Goal: Task Accomplishment & Management: Use online tool/utility

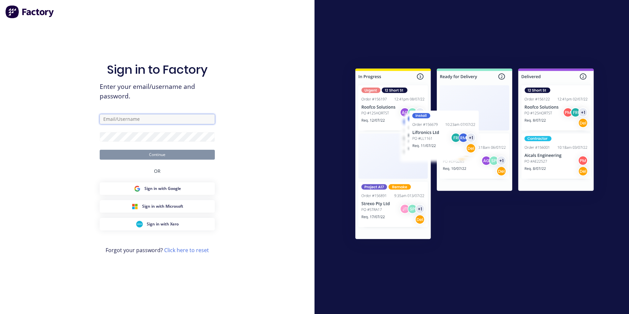
type input "[EMAIL_ADDRESS][DOMAIN_NAME]"
click at [173, 153] on button "Continue" at bounding box center [157, 155] width 115 height 10
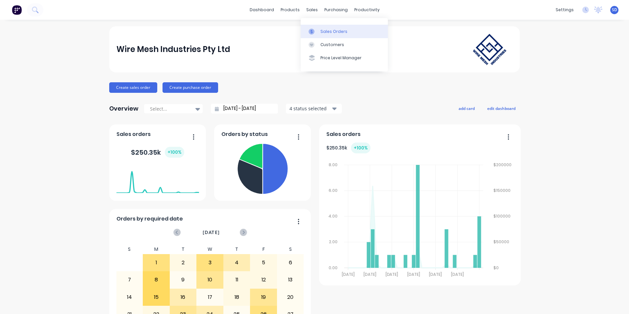
click at [319, 31] on link "Sales Orders" at bounding box center [344, 31] width 87 height 13
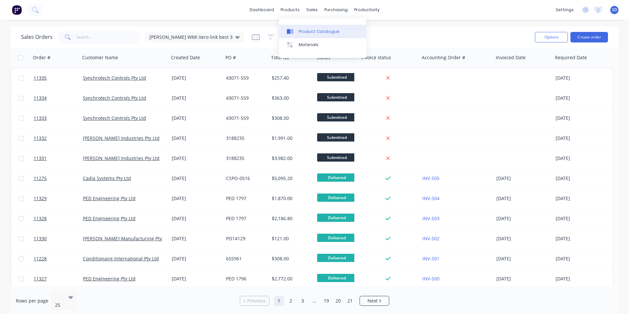
click at [295, 29] on div at bounding box center [292, 32] width 10 height 6
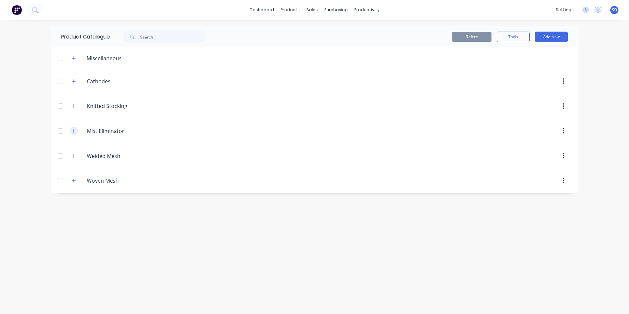
click at [71, 129] on button "button" at bounding box center [74, 131] width 8 height 8
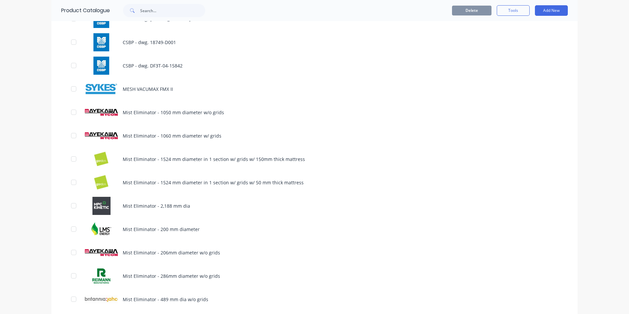
scroll to position [395, 0]
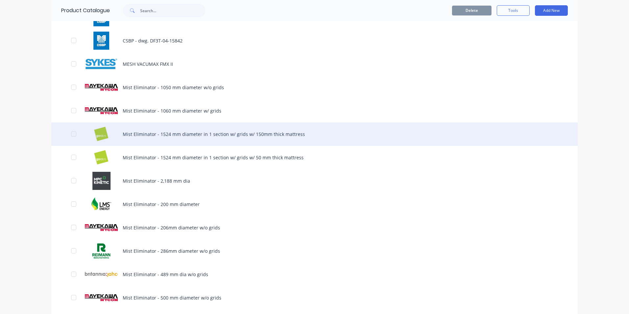
click at [277, 141] on div "Mist Eliminator - 1524 mm diameter in 1 section w/ grids w/ 150mm thick mattress" at bounding box center [314, 133] width 527 height 23
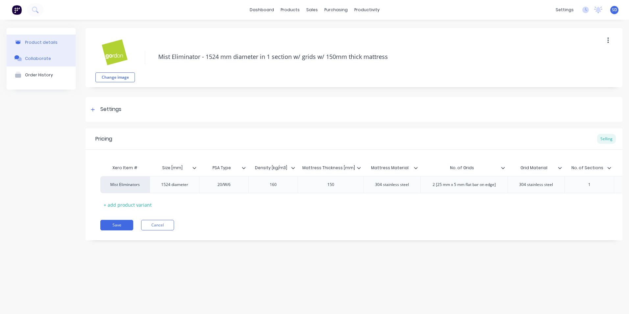
click at [33, 56] on div "Collaborate" at bounding box center [38, 58] width 26 height 5
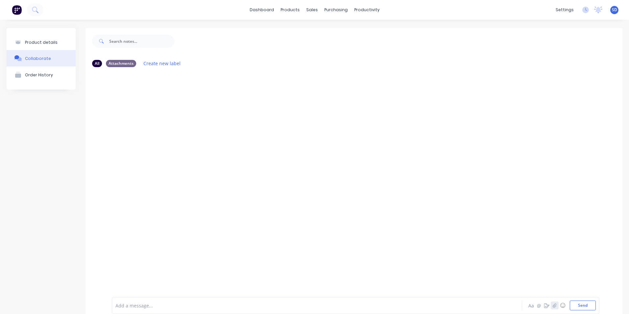
click at [551, 302] on button "button" at bounding box center [555, 306] width 8 height 8
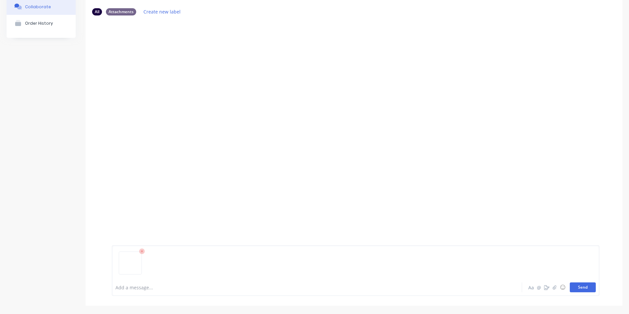
click at [572, 288] on button "Send" at bounding box center [583, 287] width 26 height 10
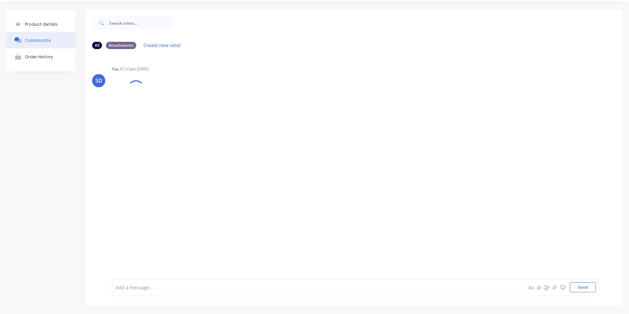
scroll to position [0, 0]
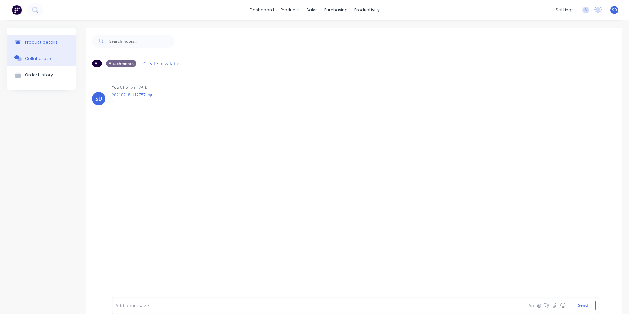
click at [56, 42] on button "Product details" at bounding box center [41, 42] width 69 height 15
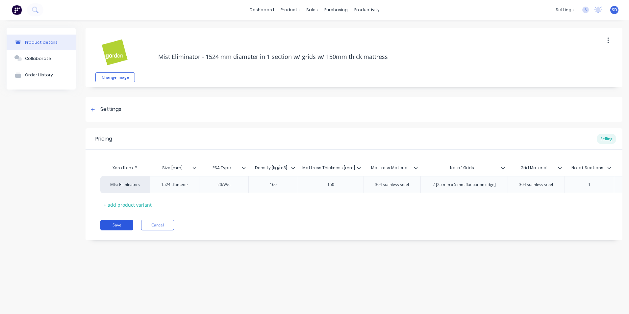
click at [129, 230] on button "Save" at bounding box center [116, 225] width 33 height 11
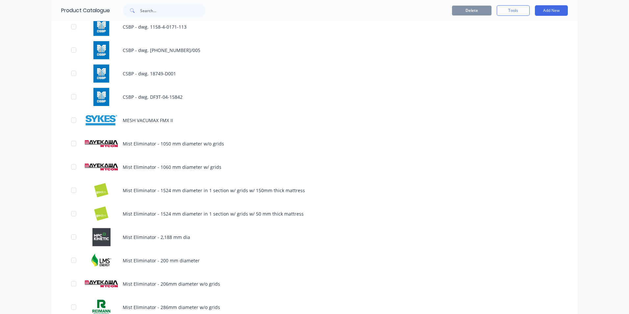
scroll to position [395, 0]
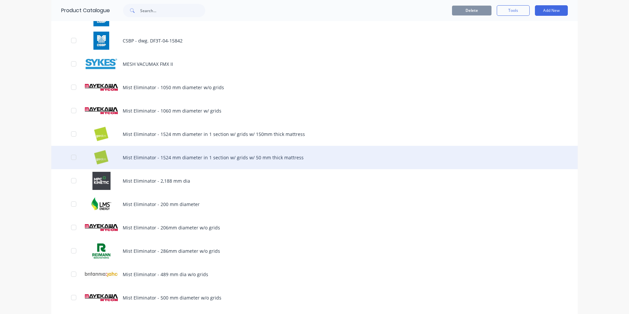
click at [244, 158] on div "Mist Eliminator - 1524 mm diameter in 1 section w/ grids w/ 50 mm thick mattress" at bounding box center [314, 157] width 527 height 23
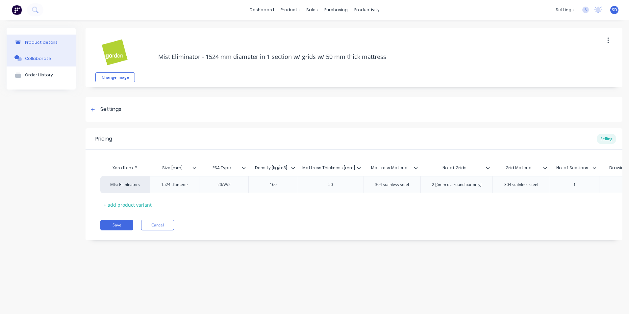
click at [44, 63] on button "Collaborate" at bounding box center [41, 58] width 69 height 16
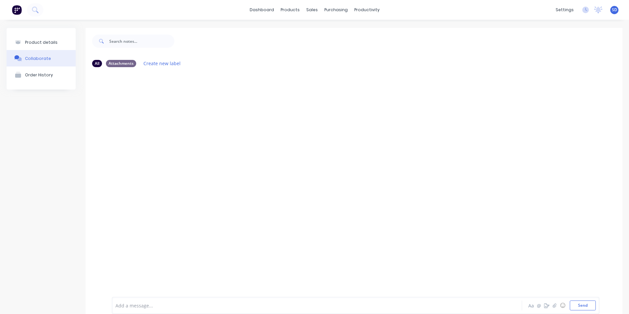
scroll to position [18, 0]
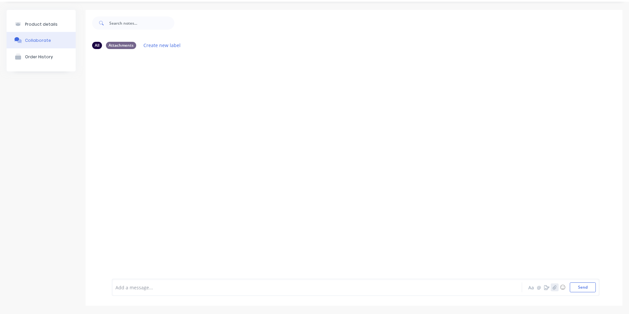
click at [553, 288] on icon "button" at bounding box center [555, 287] width 4 height 5
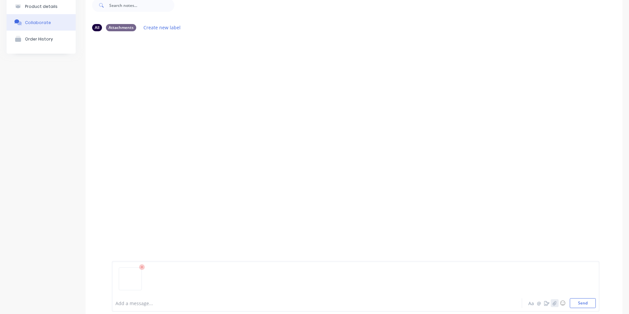
scroll to position [52, 0]
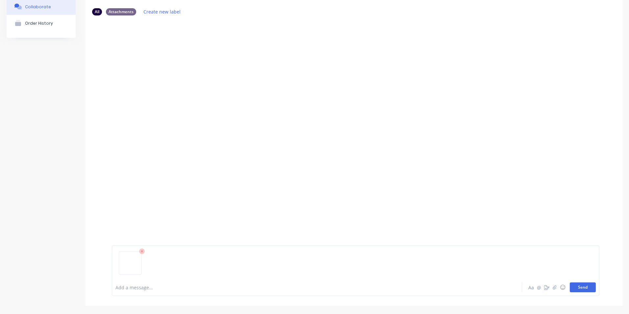
click at [572, 288] on button "Send" at bounding box center [583, 287] width 26 height 10
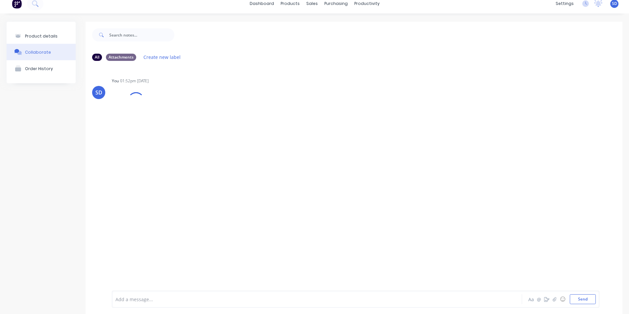
scroll to position [0, 0]
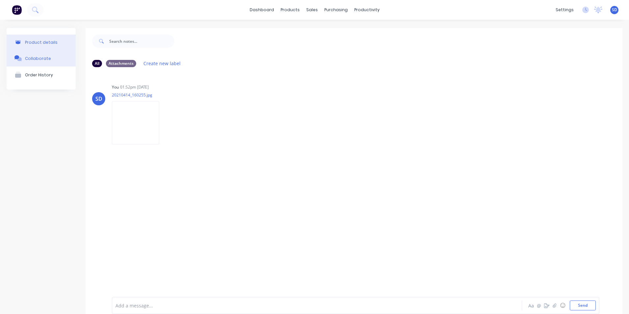
click at [53, 42] on div "Product details" at bounding box center [41, 42] width 33 height 5
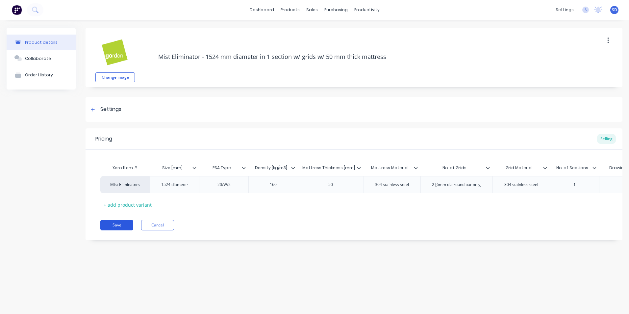
click at [124, 229] on button "Save" at bounding box center [116, 225] width 33 height 11
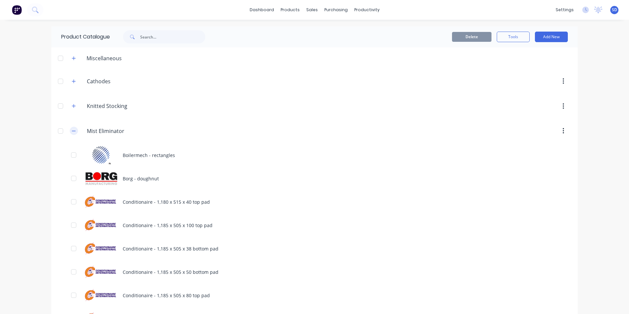
click at [72, 132] on icon "button" at bounding box center [74, 131] width 4 height 5
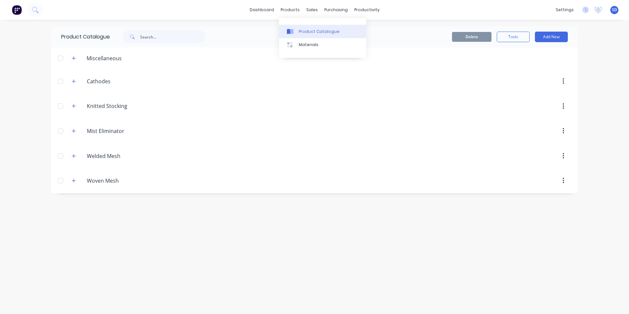
drag, startPoint x: 297, startPoint y: 13, endPoint x: 308, endPoint y: 35, distance: 24.9
click at [308, 35] on link "Product Catalogue" at bounding box center [322, 31] width 87 height 13
click at [113, 134] on input "Mist Eliminator" at bounding box center [126, 131] width 78 height 8
click at [76, 134] on button "button" at bounding box center [74, 131] width 8 height 8
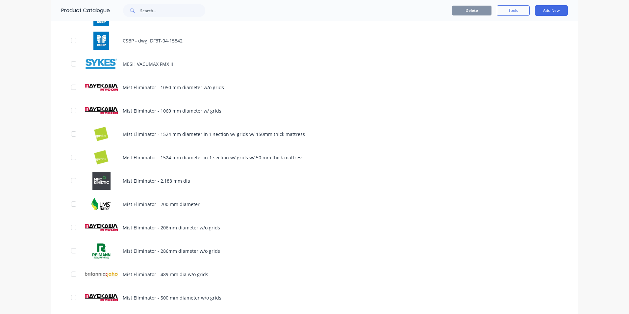
scroll to position [461, 0]
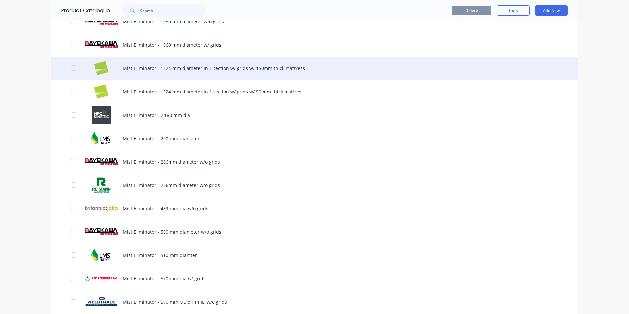
click at [205, 76] on div "Mist Eliminator - 1524 mm diameter in 1 section w/ grids w/ 150mm thick mattress" at bounding box center [314, 68] width 527 height 23
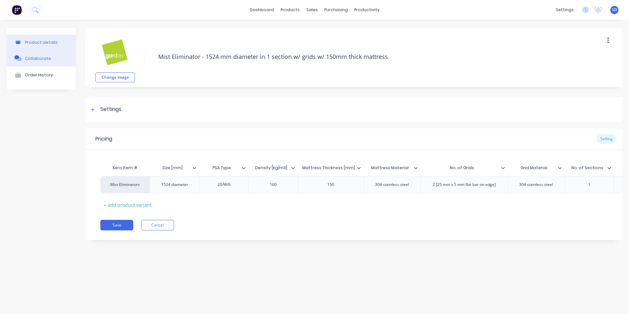
click at [54, 54] on button "Collaborate" at bounding box center [41, 58] width 69 height 16
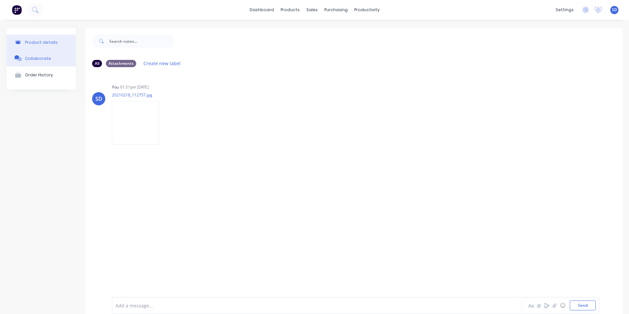
click at [52, 44] on div "Product details" at bounding box center [41, 42] width 33 height 5
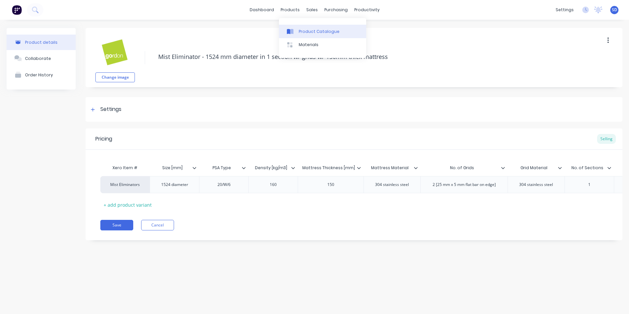
click at [299, 30] on div "Product Catalogue" at bounding box center [319, 32] width 41 height 6
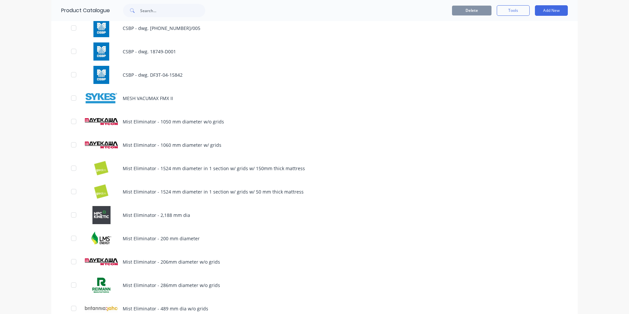
scroll to position [362, 0]
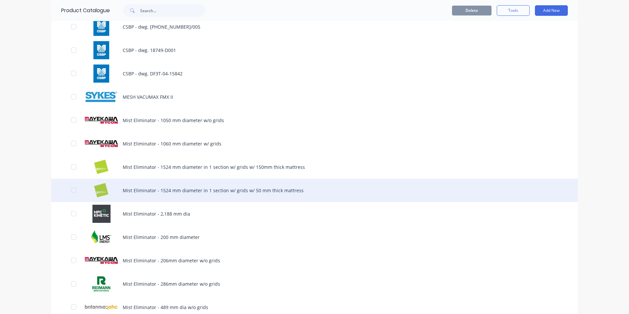
click at [217, 199] on div "Mist Eliminator - 1524 mm diameter in 1 section w/ grids w/ 50 mm thick mattress" at bounding box center [314, 190] width 527 height 23
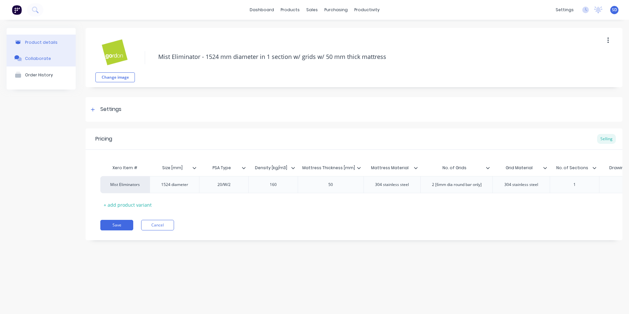
click at [37, 53] on button "Collaborate" at bounding box center [41, 58] width 69 height 16
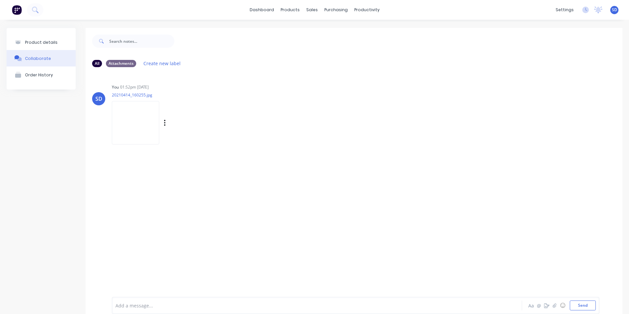
click at [159, 130] on img at bounding box center [135, 122] width 47 height 43
click at [35, 42] on div "Product details" at bounding box center [41, 42] width 33 height 5
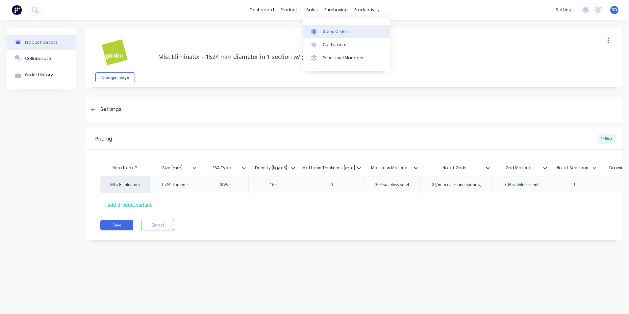
click at [316, 27] on link "Sales Orders" at bounding box center [346, 31] width 87 height 13
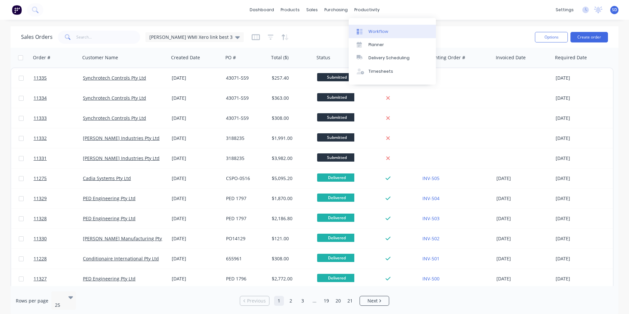
click at [362, 25] on link "Workflow" at bounding box center [392, 31] width 87 height 13
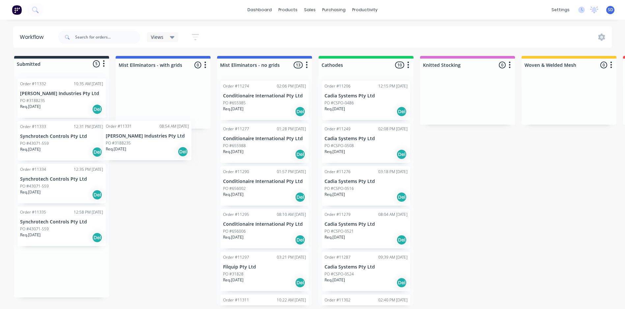
drag, startPoint x: 54, startPoint y: 103, endPoint x: 146, endPoint y: 149, distance: 103.1
click at [146, 149] on div "Submitted 5 Status colour #273444 hex #273444 Save Cancel Summaries Total order…" at bounding box center [448, 181] width 907 height 250
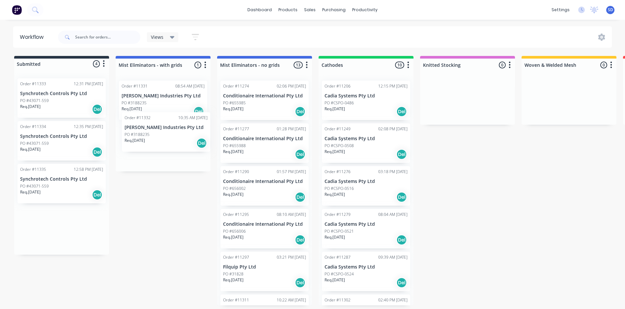
drag, startPoint x: 61, startPoint y: 110, endPoint x: 171, endPoint y: 146, distance: 115.6
click at [171, 146] on div "Submitted 4 Status colour #273444 hex #273444 Save Cancel Summaries Total order…" at bounding box center [448, 181] width 907 height 250
click at [59, 173] on div "Order #11335 12:58 PM [DATE] Synchrotech Controls Pty Ltd PO #43071-559 Req. [D…" at bounding box center [61, 184] width 88 height 40
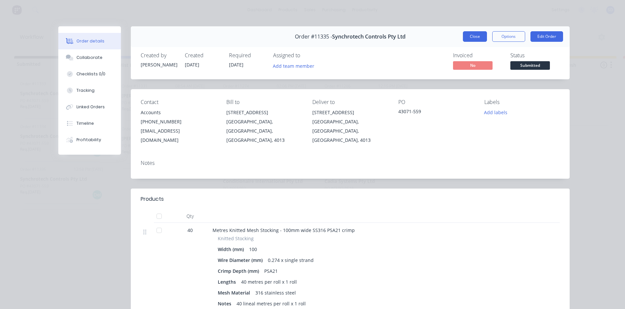
click at [477, 38] on button "Close" at bounding box center [475, 36] width 24 height 11
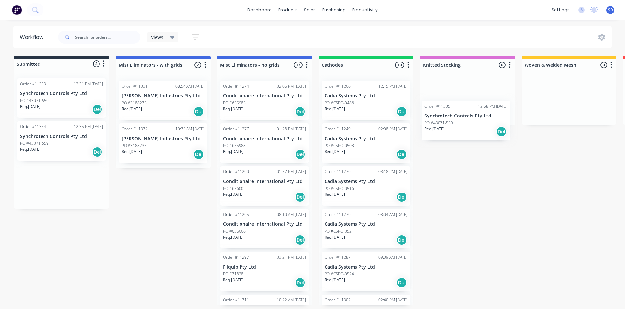
drag, startPoint x: 53, startPoint y: 178, endPoint x: 461, endPoint y: 115, distance: 412.5
click at [461, 115] on div "Submitted 3 Status colour #273444 hex #273444 Save Cancel Summaries Total order…" at bounding box center [448, 181] width 907 height 250
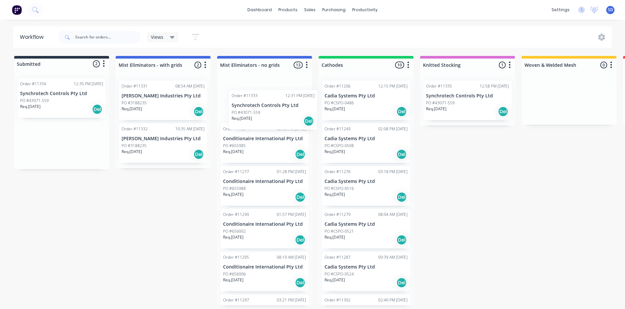
drag, startPoint x: 30, startPoint y: 100, endPoint x: 254, endPoint y: 115, distance: 224.0
click at [254, 115] on div "Submitted 2 Status colour #273444 hex #273444 Save Cancel Summaries Total order…" at bounding box center [448, 181] width 907 height 250
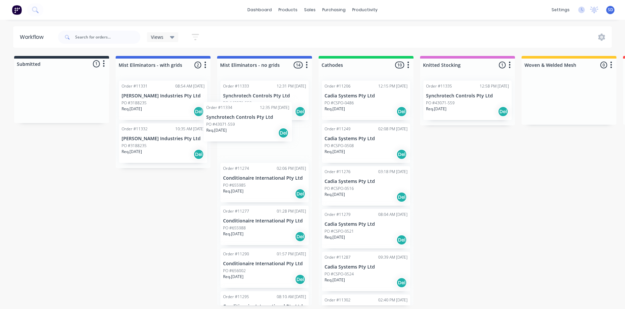
drag, startPoint x: 58, startPoint y: 99, endPoint x: 257, endPoint y: 125, distance: 200.9
click at [257, 125] on div "Submitted 1 Status colour #273444 hex #273444 Save Cancel Summaries Total order…" at bounding box center [448, 181] width 907 height 250
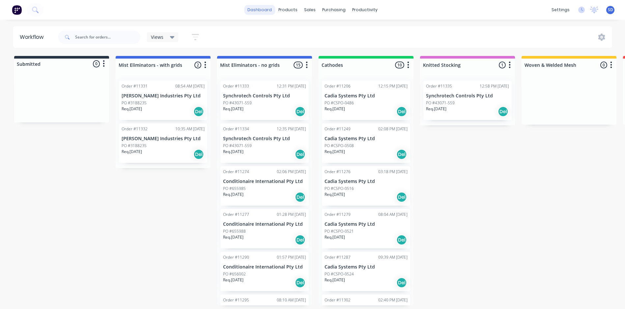
click at [261, 10] on link "dashboard" at bounding box center [259, 10] width 31 height 10
